Goal: Task Accomplishment & Management: Complete application form

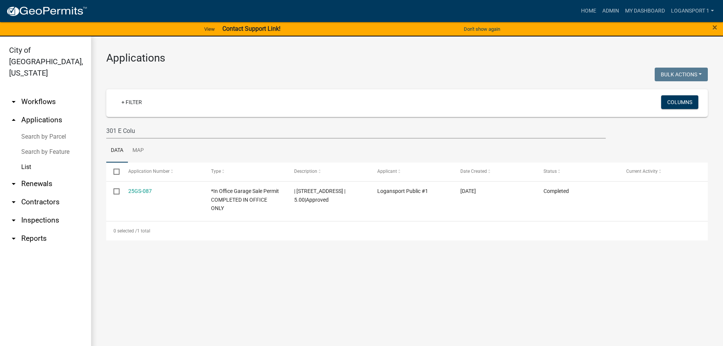
click at [24, 159] on link "List" at bounding box center [45, 166] width 91 height 15
click at [25, 159] on link "List" at bounding box center [45, 166] width 91 height 15
click at [137, 104] on link "+ Filter" at bounding box center [131, 102] width 33 height 14
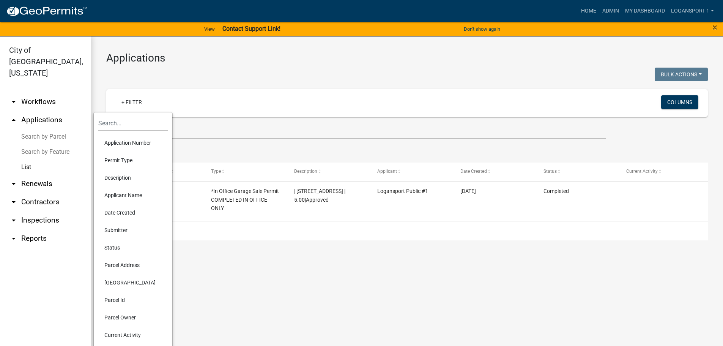
click at [115, 158] on li "Permit Type" at bounding box center [132, 159] width 69 height 17
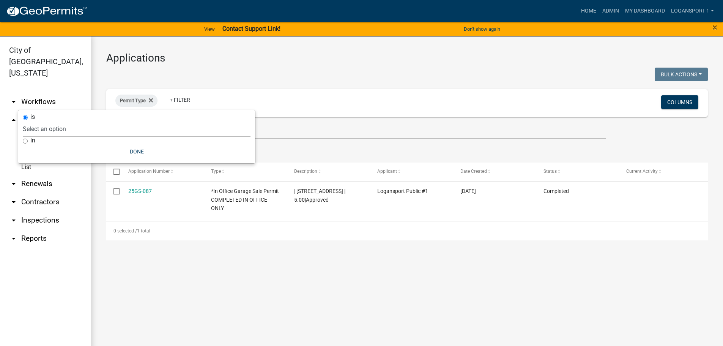
click at [70, 131] on select "Select an option *In Office GARAGE SALE Permit COMPLETED IN OFFICE ONLY Applica…" at bounding box center [137, 129] width 228 height 16
select select "71c35c6e-701e-4e2e-a4bb-5e3ccada186a"
click at [44, 121] on select "Select an option *In Office GARAGE SALE Permit COMPLETED IN OFFICE ONLY Applica…" at bounding box center [137, 129] width 228 height 16
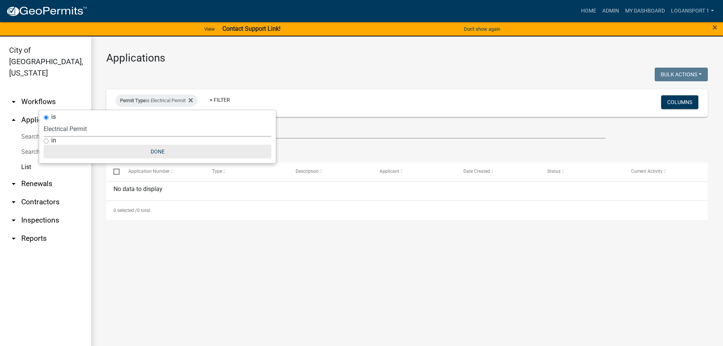
click at [158, 151] on button "Done" at bounding box center [158, 152] width 228 height 14
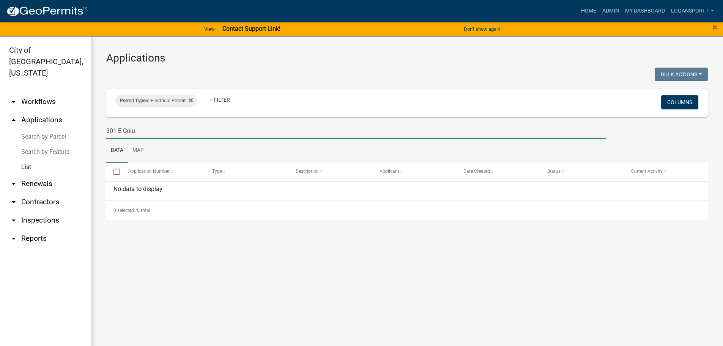
drag, startPoint x: 145, startPoint y: 130, endPoint x: 104, endPoint y: 133, distance: 41.5
click at [104, 133] on div "301 E Colu" at bounding box center [356, 131] width 511 height 16
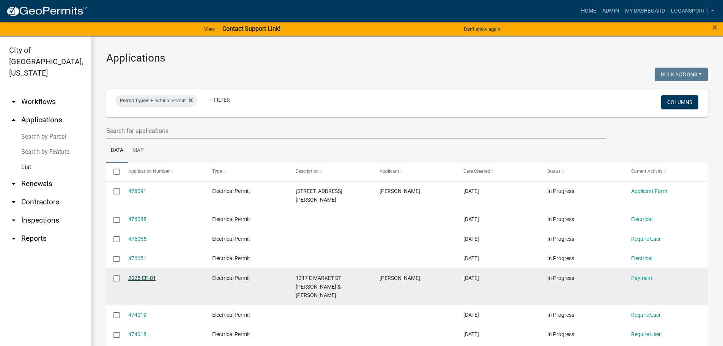
click at [144, 275] on link "2025-EP-81" at bounding box center [142, 278] width 28 height 6
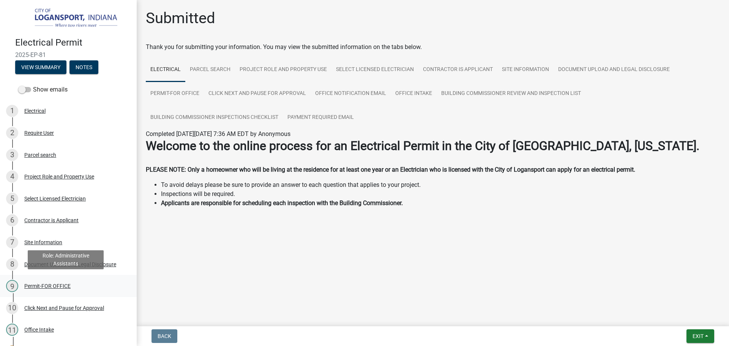
scroll to position [114, 0]
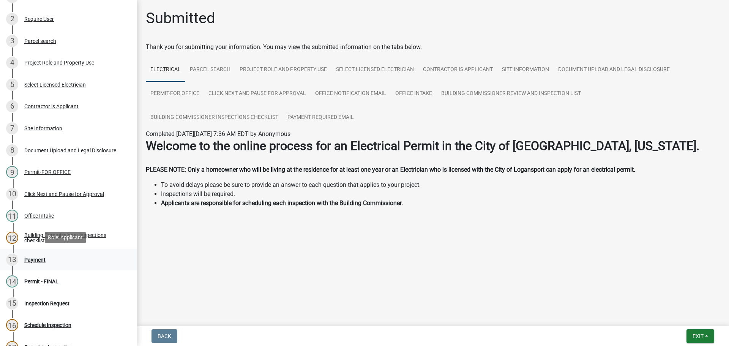
click at [46, 258] on div "13 Payment" at bounding box center [65, 260] width 118 height 12
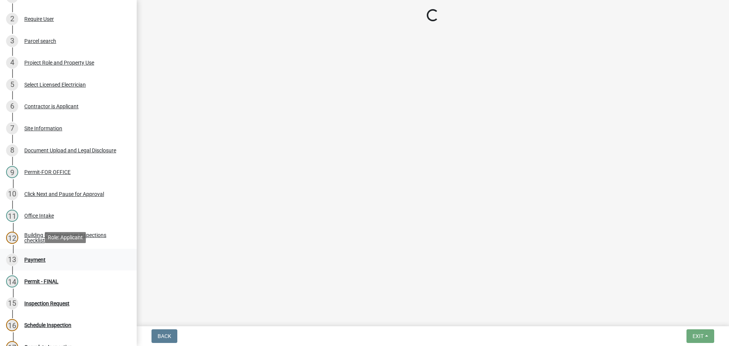
select select "3: 3"
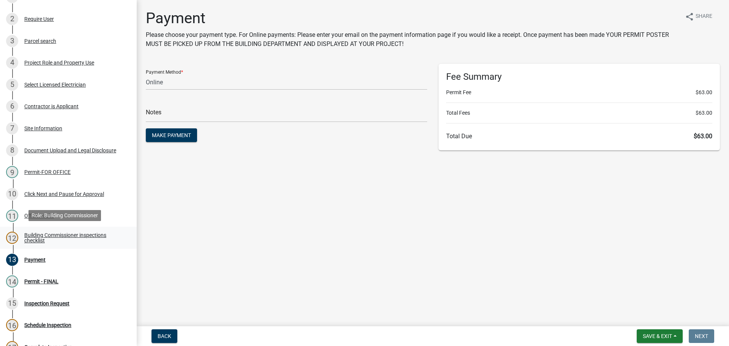
click at [36, 232] on div "Building Commissioner inspections checklist" at bounding box center [74, 237] width 100 height 11
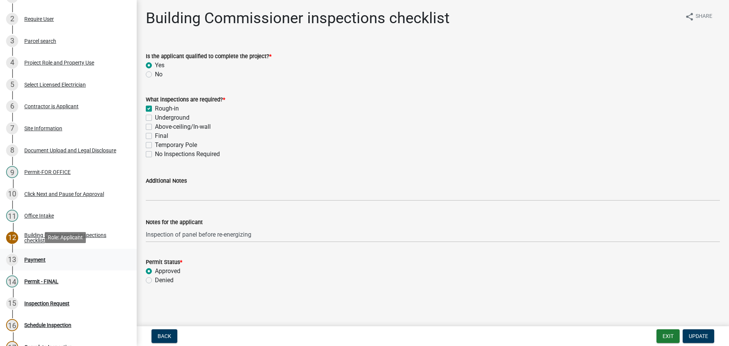
click at [35, 258] on div "Payment" at bounding box center [34, 259] width 21 height 5
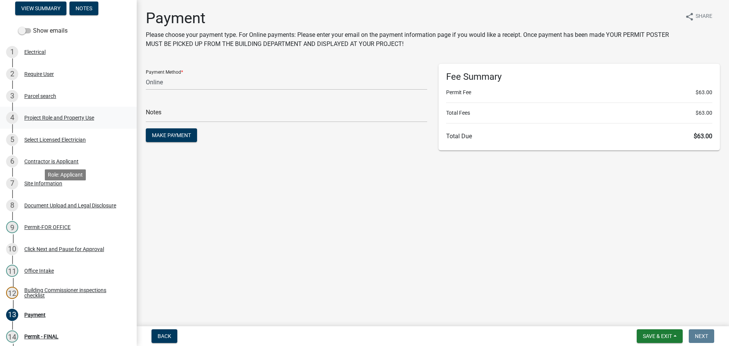
scroll to position [0, 0]
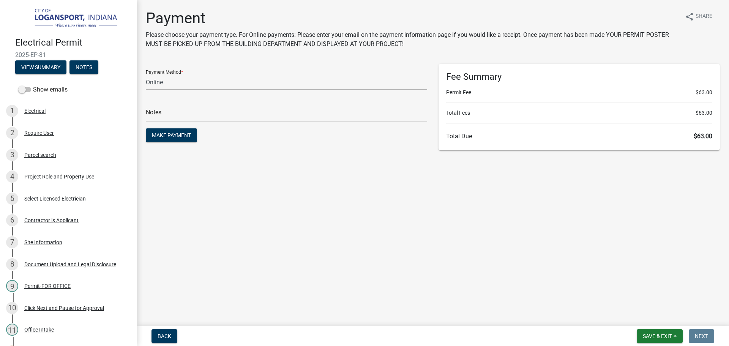
click at [146, 85] on select "Credit Card POS Check Cash Online" at bounding box center [286, 82] width 281 height 16
select select "1: 0"
click at [146, 74] on select "Credit Card POS Check Cash Online" at bounding box center [286, 82] width 281 height 16
click at [175, 105] on div "Check #" at bounding box center [286, 109] width 281 height 26
click at [180, 110] on input "text" at bounding box center [286, 115] width 281 height 16
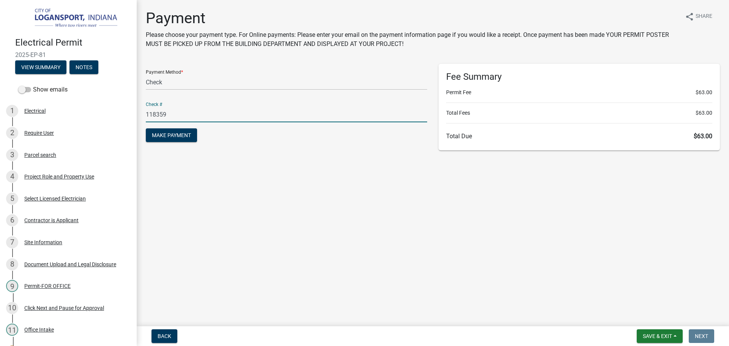
type input "118359"
click at [146, 128] on button "Make Payment" at bounding box center [171, 135] width 51 height 14
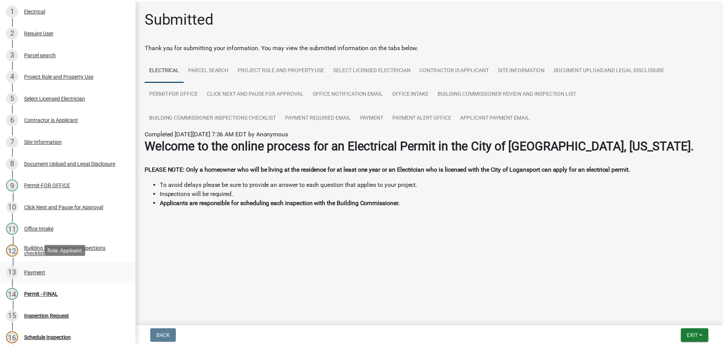
scroll to position [114, 0]
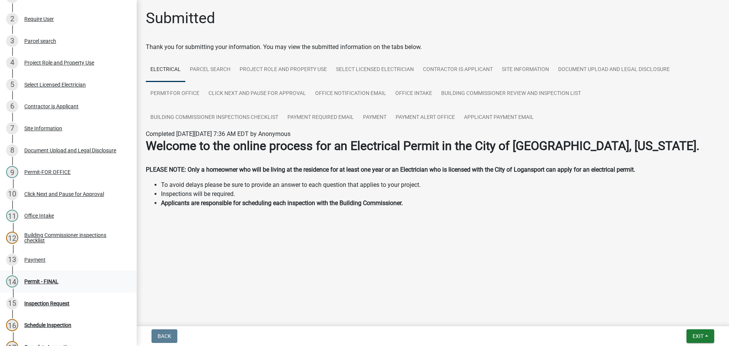
click at [48, 280] on div "Permit - FINAL" at bounding box center [41, 281] width 34 height 5
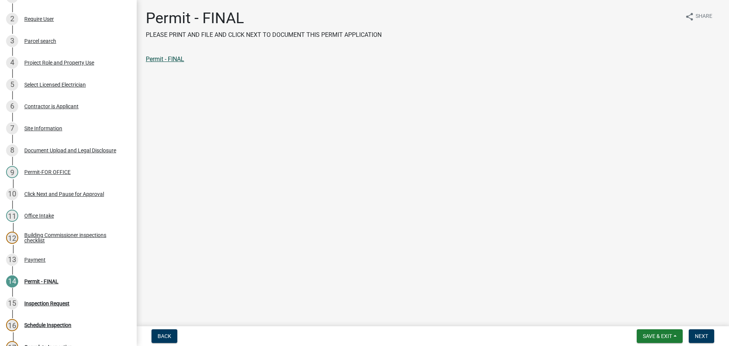
click at [173, 56] on link "Permit - FINAL" at bounding box center [165, 58] width 38 height 7
click at [699, 333] on button "Next" at bounding box center [701, 336] width 25 height 14
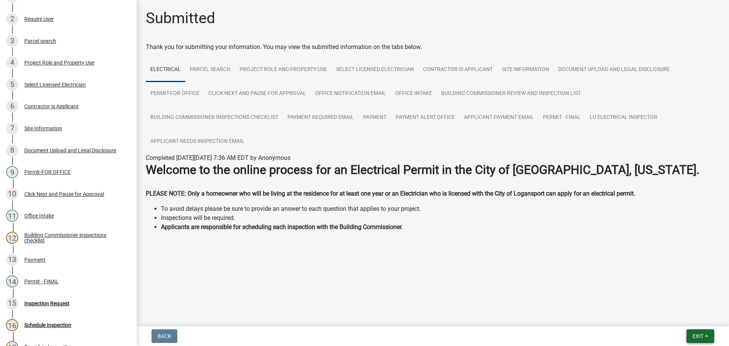
click at [692, 331] on button "Exit" at bounding box center [700, 336] width 28 height 14
click at [684, 309] on button "Save & Exit" at bounding box center [683, 316] width 61 height 18
